Goal: Transaction & Acquisition: Purchase product/service

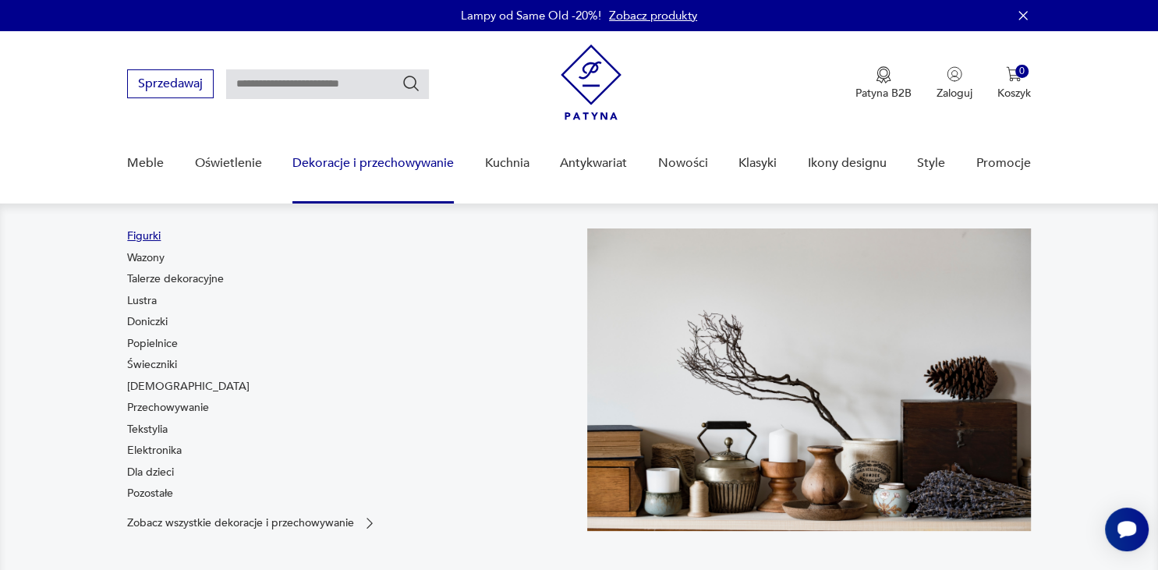
click at [149, 239] on link "Figurki" at bounding box center [144, 236] width 34 height 16
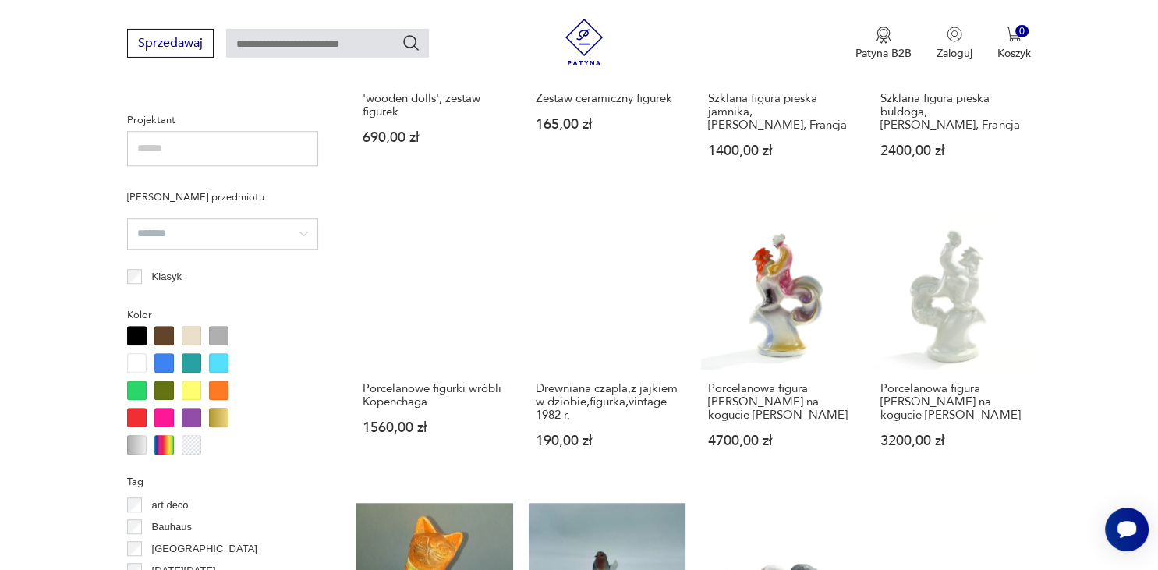
scroll to position [1340, 0]
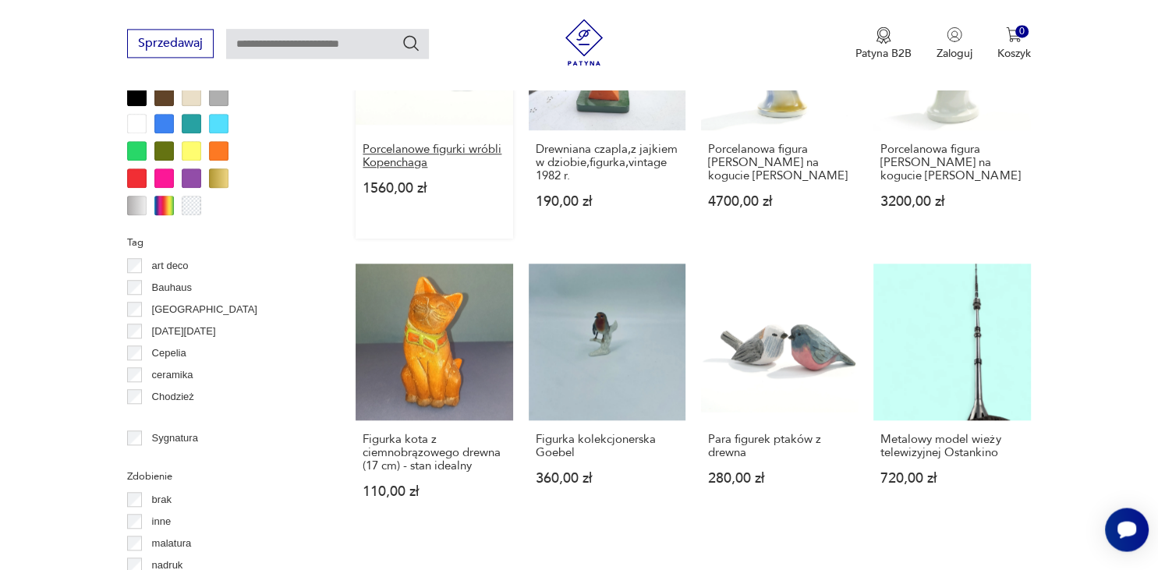
click at [447, 143] on h3 "Porcelanowe figurki wróbli Kopenchaga" at bounding box center [433, 156] width 143 height 27
